Goal: Find specific page/section: Find specific page/section

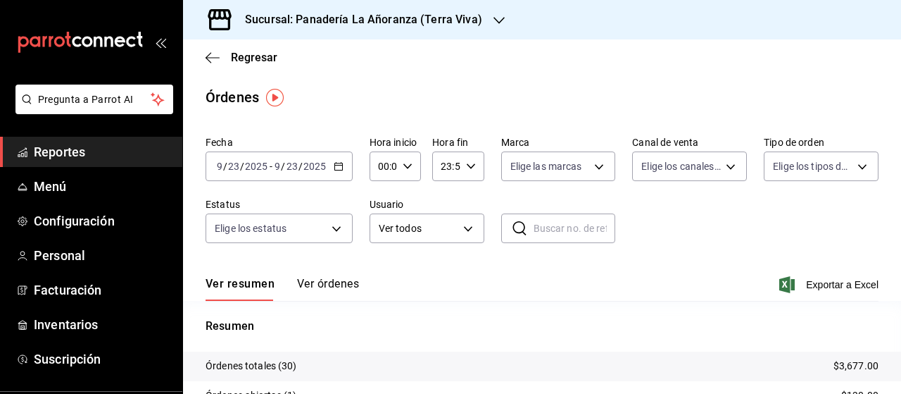
click at [73, 149] on span "Reportes" at bounding box center [102, 151] width 137 height 19
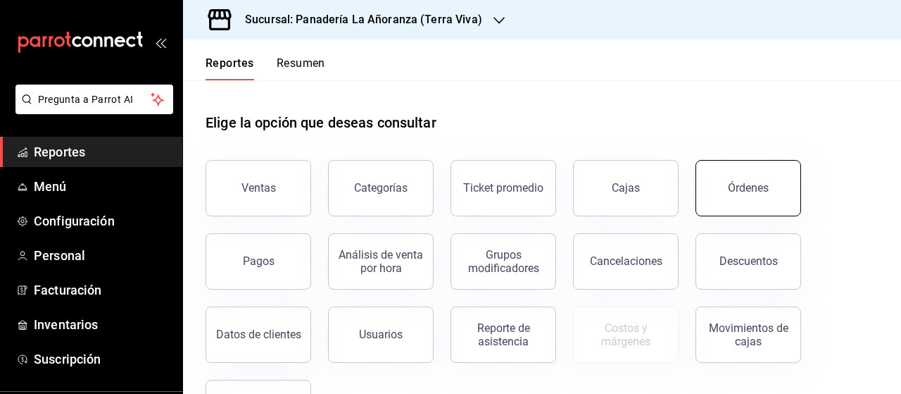
click at [729, 185] on button "Órdenes" at bounding box center [749, 188] width 106 height 56
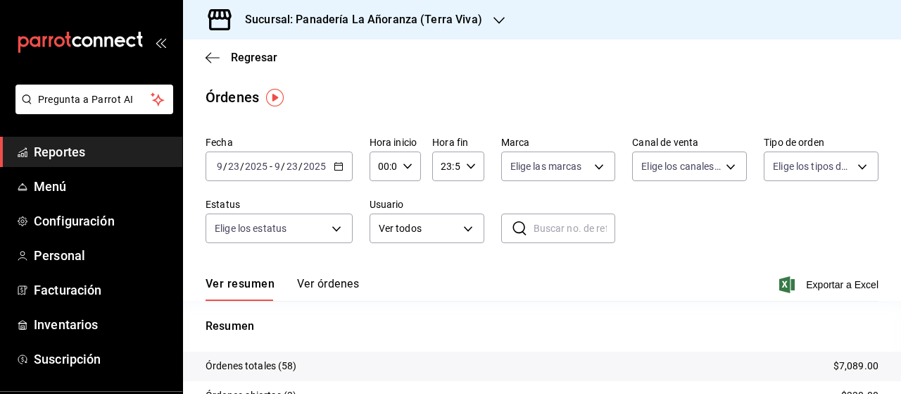
click at [494, 19] on icon "button" at bounding box center [499, 20] width 11 height 11
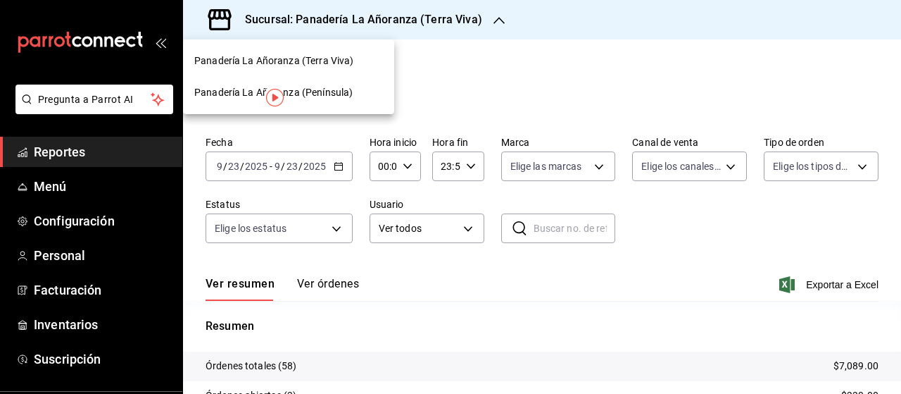
click at [325, 87] on span "Panadería La Añoranza (Península)" at bounding box center [273, 92] width 158 height 15
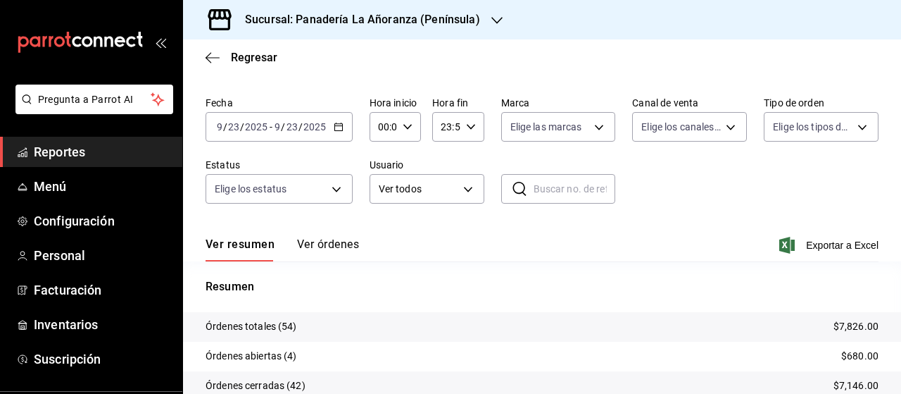
scroll to position [70, 0]
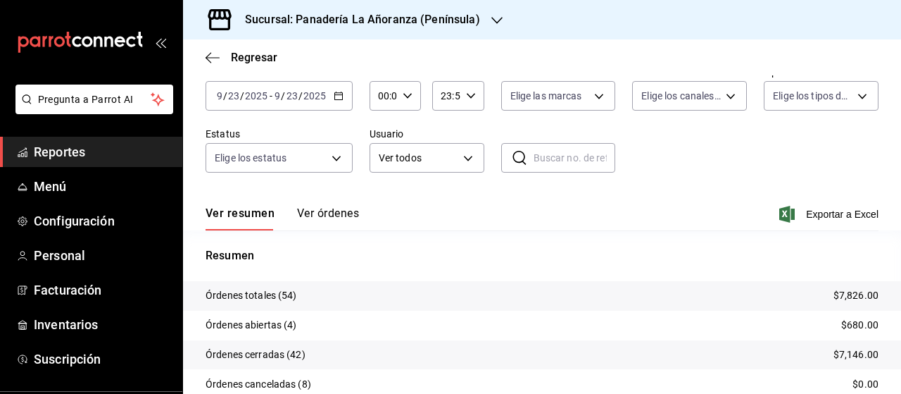
click at [481, 23] on div "Sucursal: Panadería La Añoranza (Península)" at bounding box center [351, 19] width 314 height 39
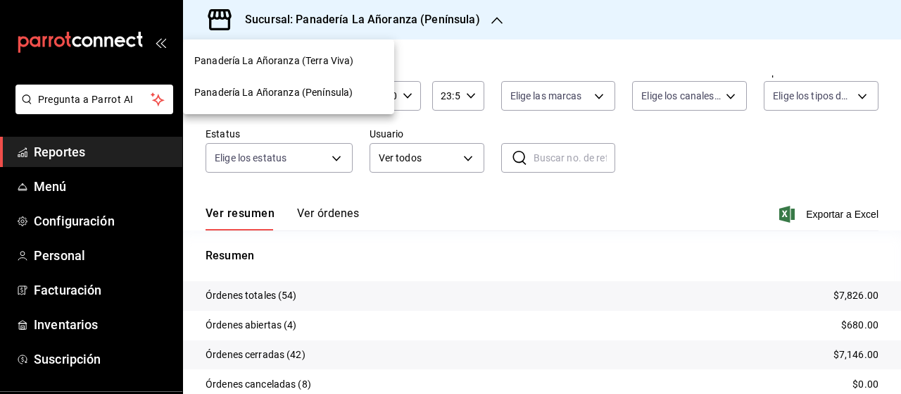
click at [312, 65] on span "Panadería La Añoranza (Terra Viva)" at bounding box center [273, 61] width 159 height 15
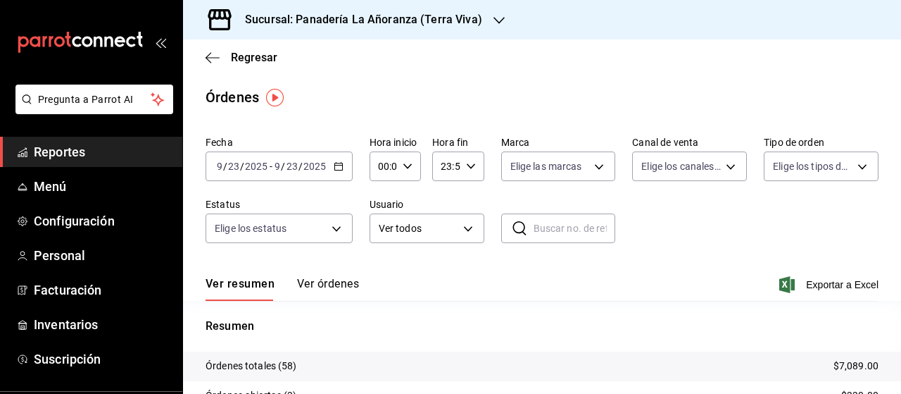
click at [68, 156] on span "Reportes" at bounding box center [102, 151] width 137 height 19
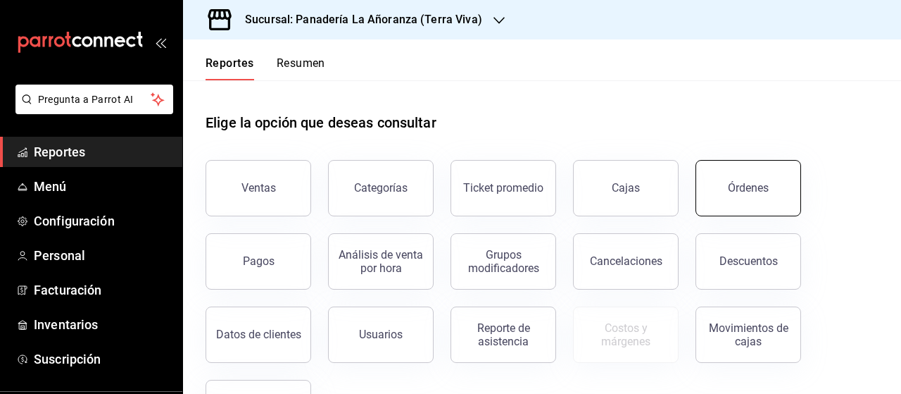
click at [758, 199] on button "Órdenes" at bounding box center [749, 188] width 106 height 56
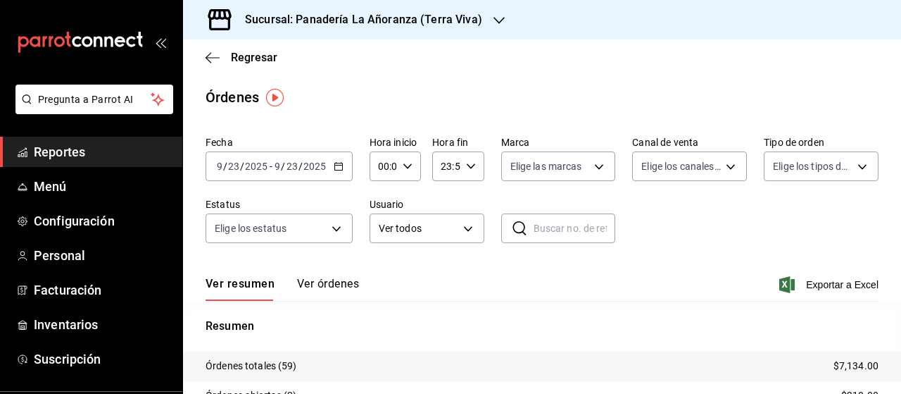
click at [494, 20] on icon "button" at bounding box center [499, 20] width 11 height 7
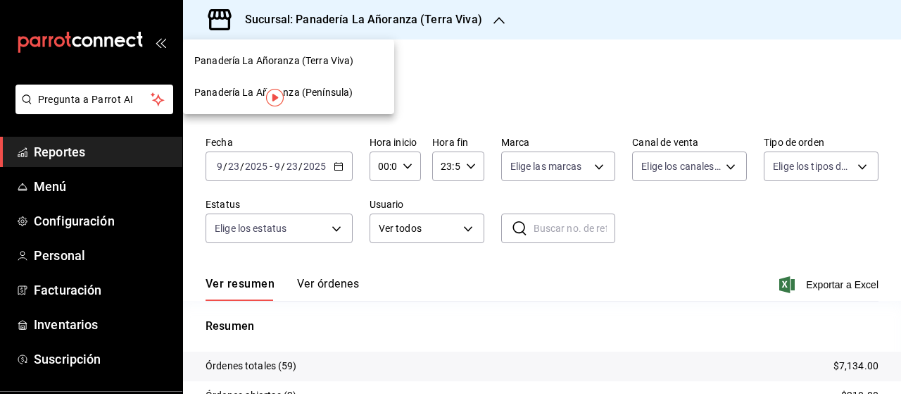
click at [330, 91] on span "Panadería La Añoranza (Península)" at bounding box center [273, 92] width 158 height 15
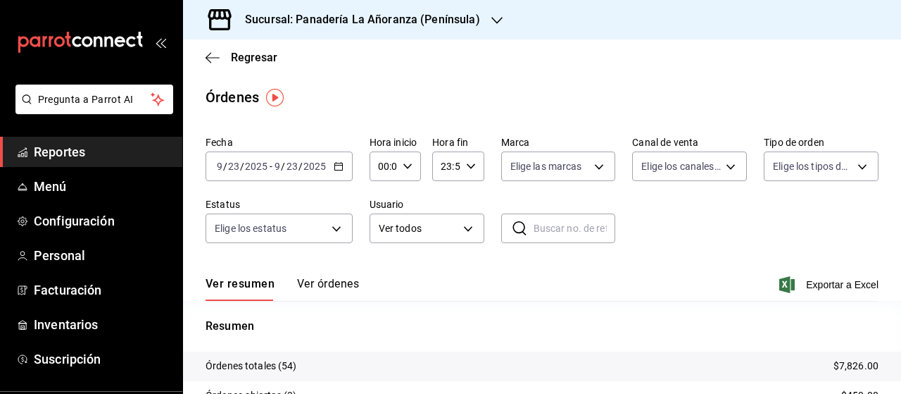
click at [75, 150] on span "Reportes" at bounding box center [102, 151] width 137 height 19
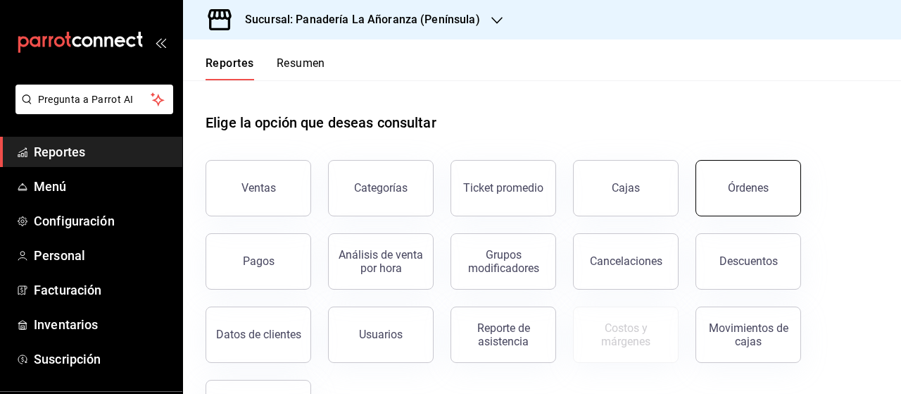
click at [769, 199] on button "Órdenes" at bounding box center [749, 188] width 106 height 56
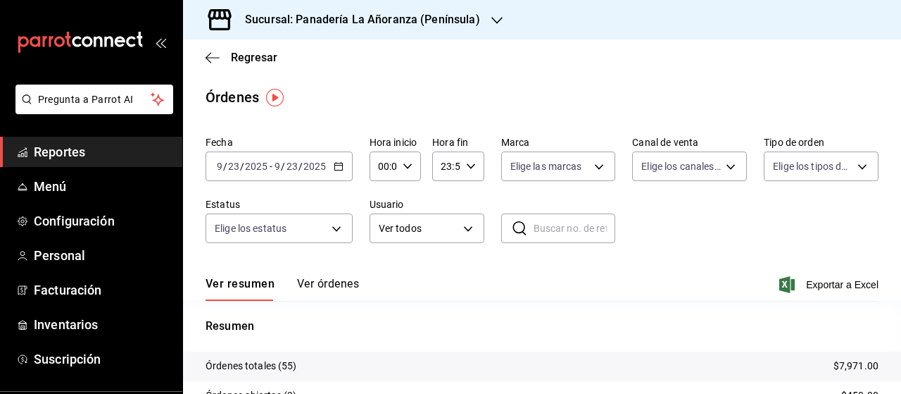
click at [499, 20] on div "Sucursal: Panadería La Añoranza (Península)" at bounding box center [351, 19] width 314 height 39
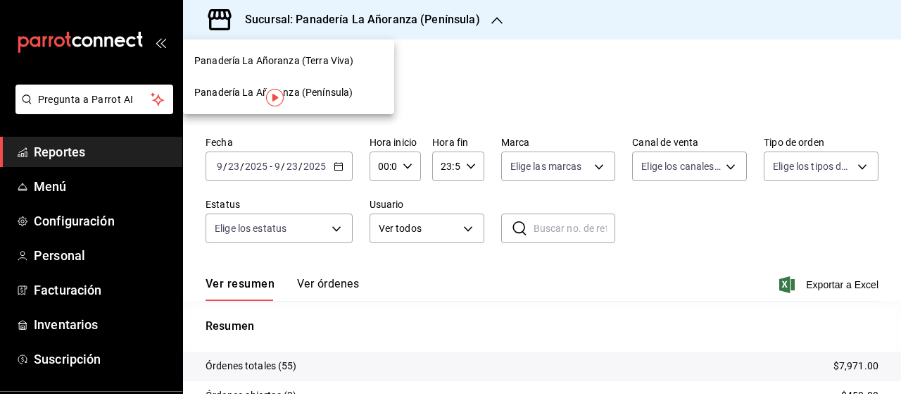
click at [316, 63] on span "Panadería La Añoranza (Terra Viva)" at bounding box center [273, 61] width 159 height 15
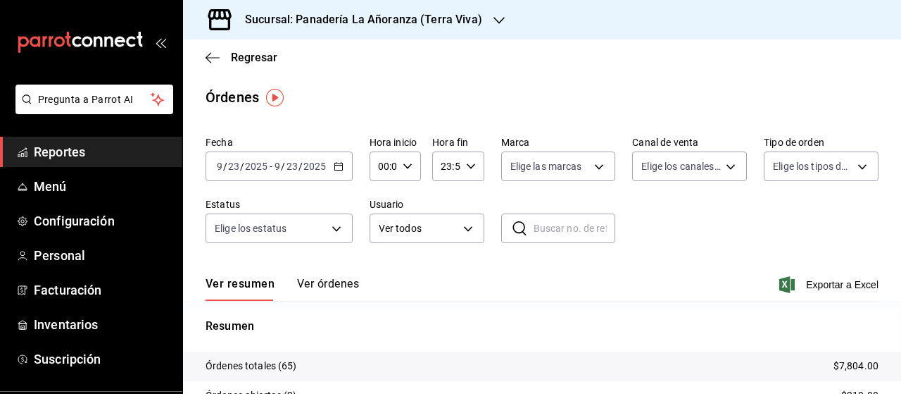
click at [56, 146] on span "Reportes" at bounding box center [102, 151] width 137 height 19
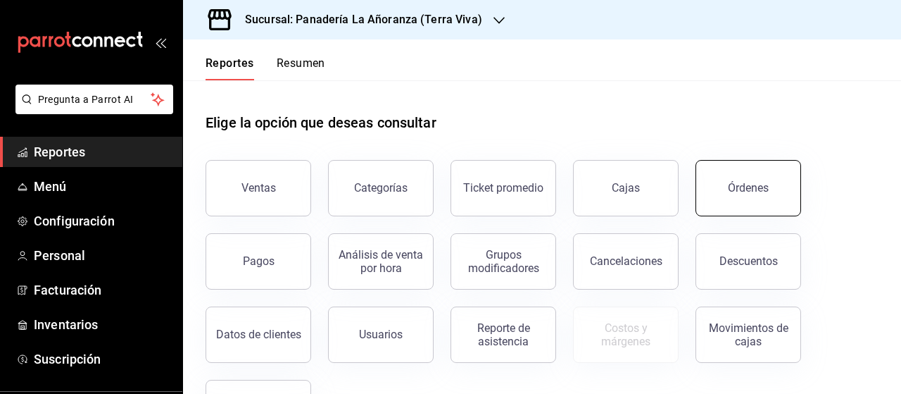
click at [765, 181] on div "Órdenes" at bounding box center [748, 187] width 41 height 13
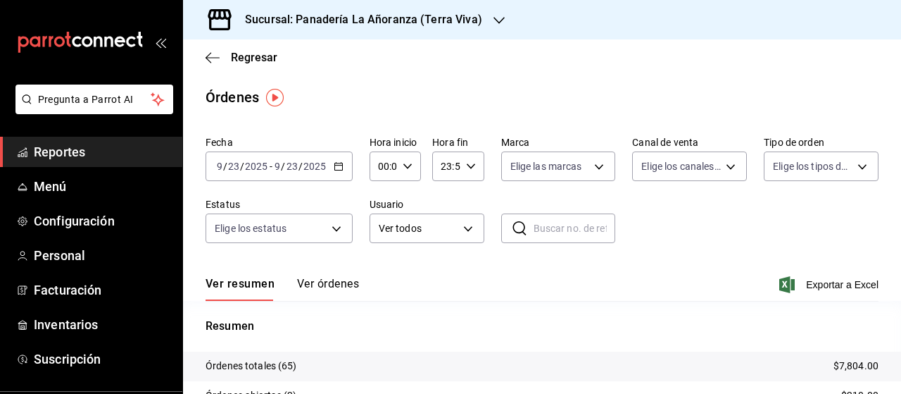
click at [494, 27] on div at bounding box center [499, 20] width 11 height 15
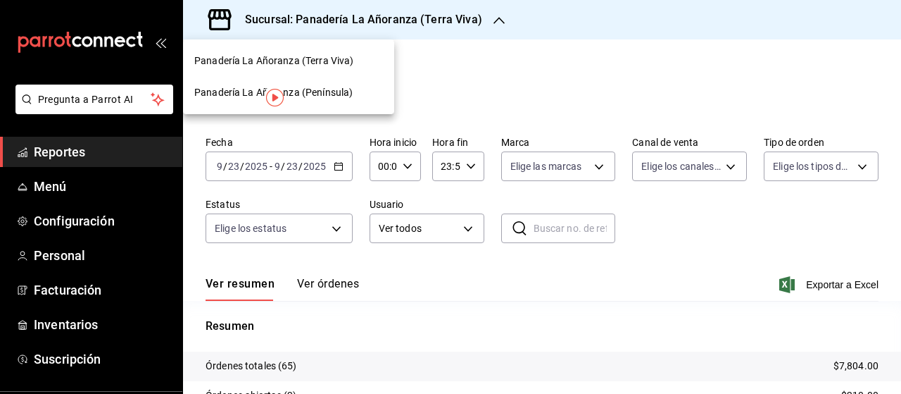
click at [320, 87] on span "Panadería La Añoranza (Península)" at bounding box center [273, 92] width 158 height 15
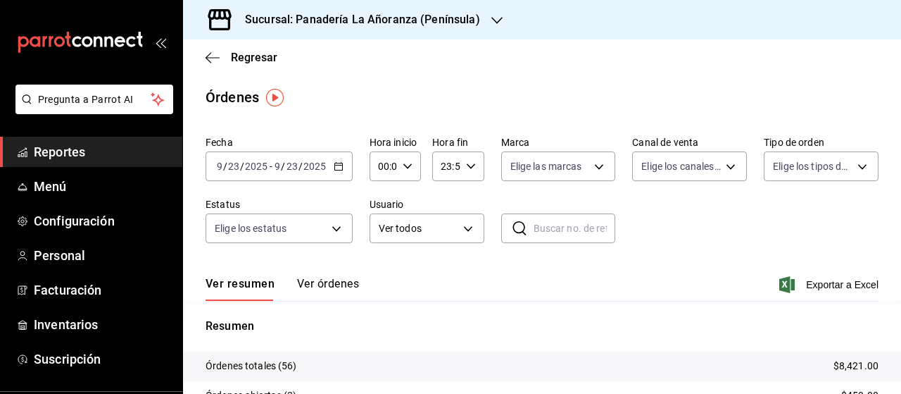
click at [70, 149] on span "Reportes" at bounding box center [102, 151] width 137 height 19
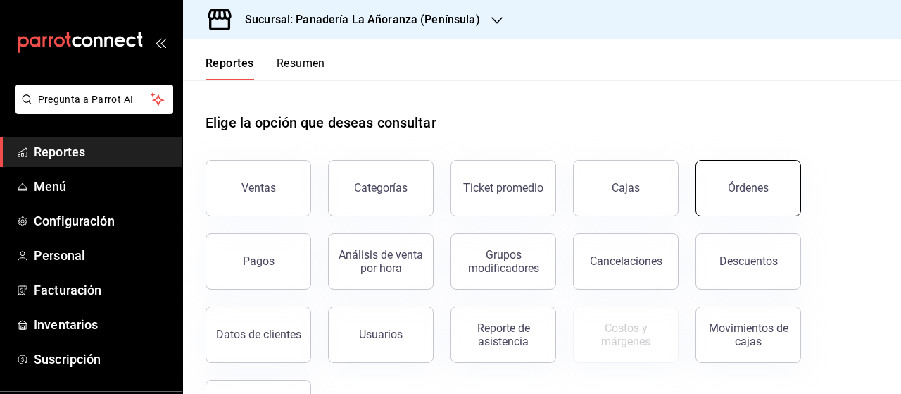
click at [756, 182] on div "Órdenes" at bounding box center [748, 187] width 41 height 13
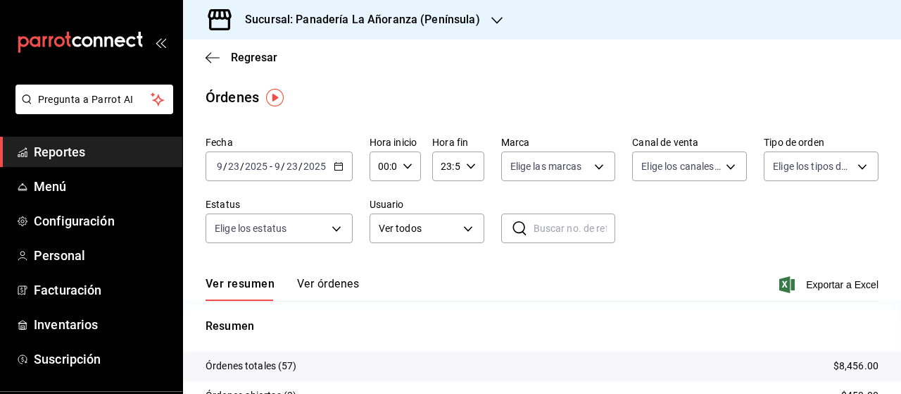
click at [492, 15] on icon "button" at bounding box center [497, 20] width 11 height 11
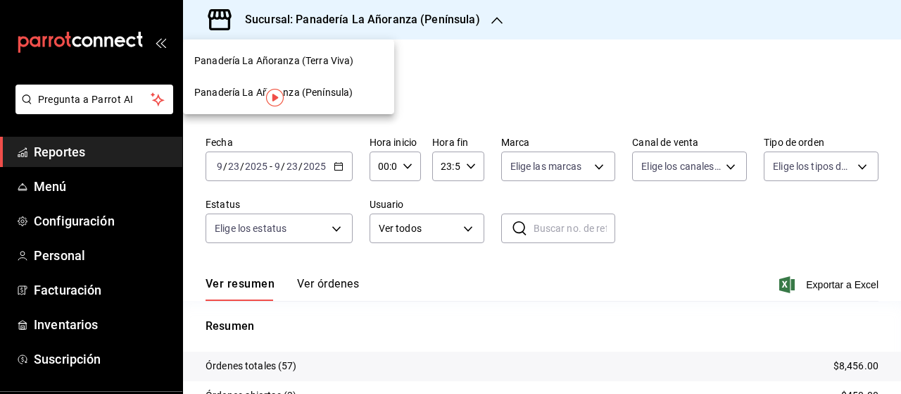
click at [325, 64] on span "Panadería La Añoranza (Terra Viva)" at bounding box center [273, 61] width 159 height 15
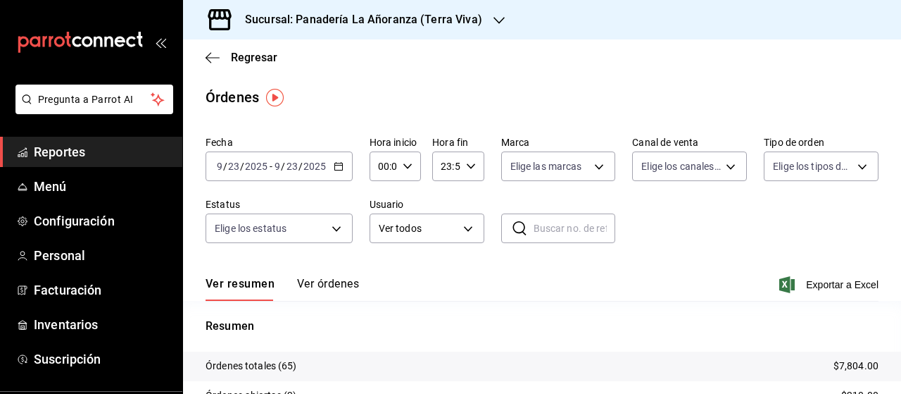
click at [59, 146] on span "Reportes" at bounding box center [102, 151] width 137 height 19
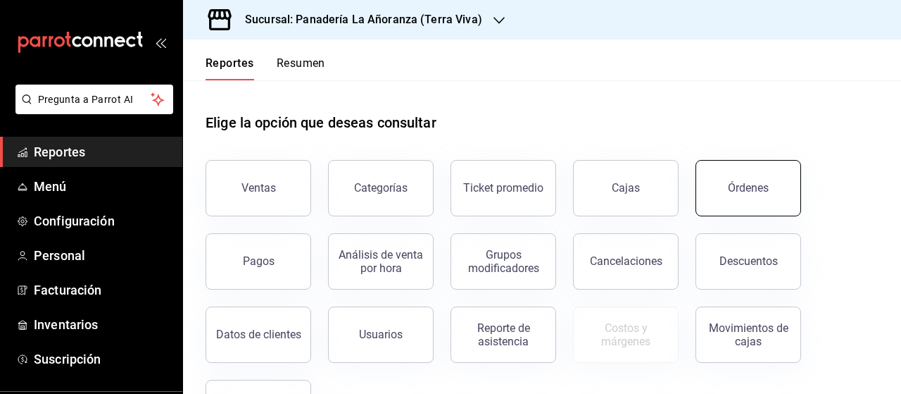
click at [765, 180] on button "Órdenes" at bounding box center [749, 188] width 106 height 56
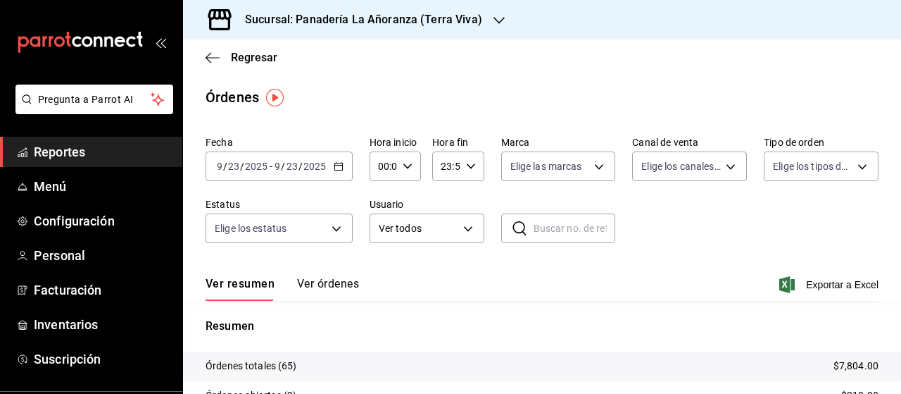
click at [476, 19] on h3 "Sucursal: Panadería La Añoranza (Terra Viva)" at bounding box center [358, 19] width 249 height 17
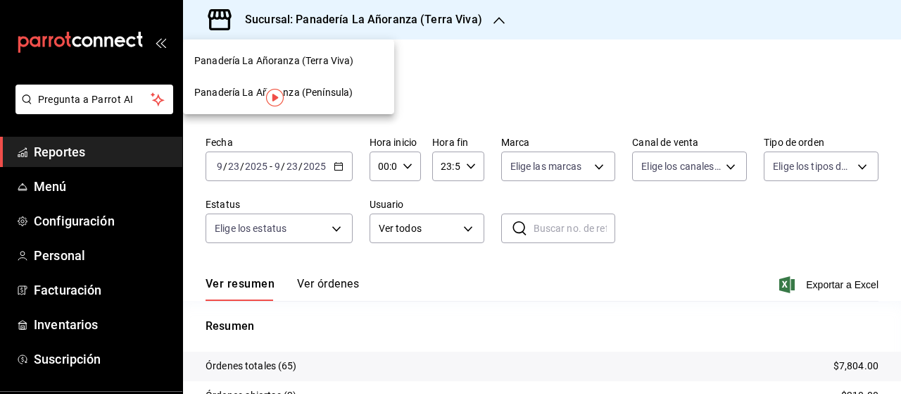
click at [338, 57] on span "Panadería La Añoranza (Terra Viva)" at bounding box center [273, 61] width 159 height 15
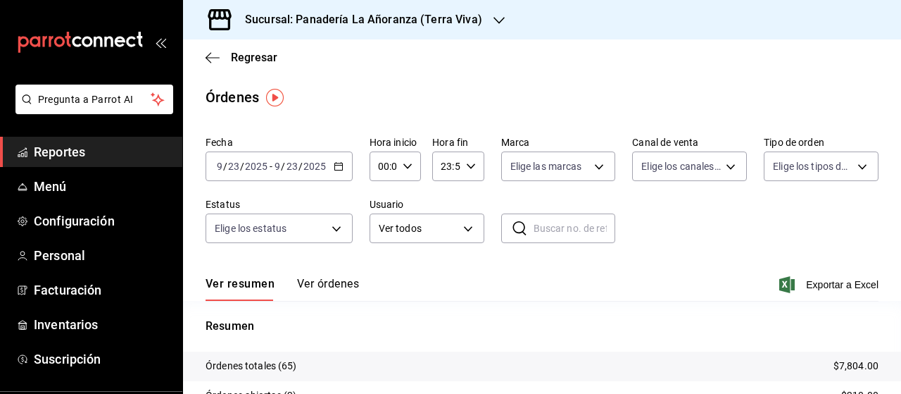
click at [455, 23] on h3 "Sucursal: Panadería La Añoranza (Terra Viva)" at bounding box center [358, 19] width 249 height 17
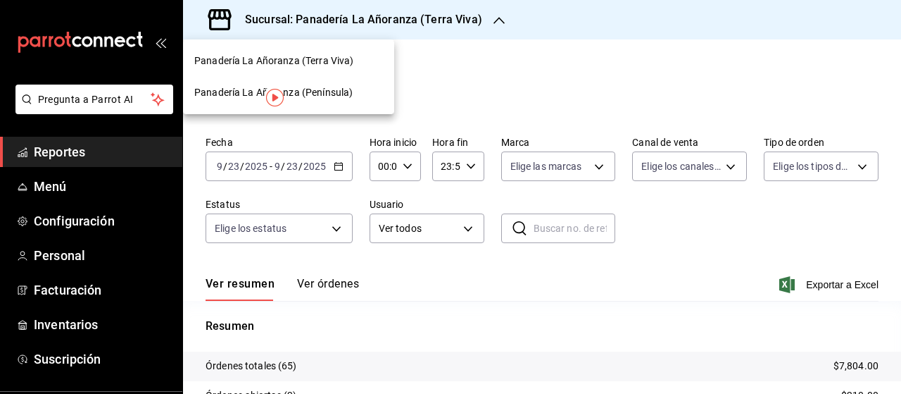
click at [348, 88] on span "Panadería La Añoranza (Península)" at bounding box center [273, 92] width 158 height 15
